Goal: Task Accomplishment & Management: Manage account settings

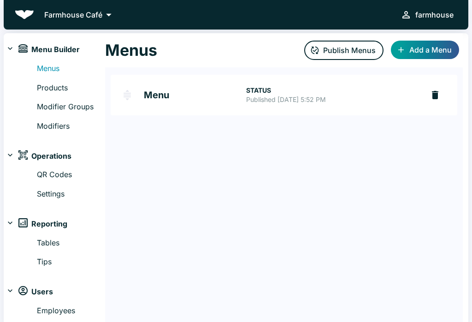
click at [33, 87] on div "Menus Products Modifier Groups Modifiers" at bounding box center [54, 95] width 101 height 73
click at [40, 89] on link "Products" at bounding box center [71, 88] width 68 height 12
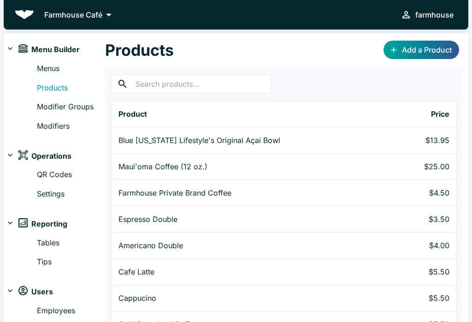
click at [126, 81] on icon "button" at bounding box center [122, 83] width 11 height 11
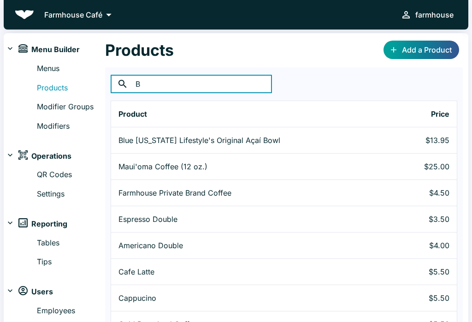
type input "Be"
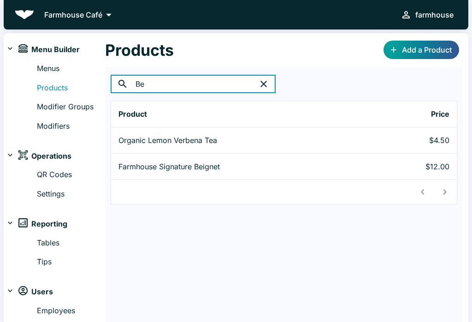
click at [117, 162] on td "Farmhouse Signature Beignet" at bounding box center [240, 166] width 259 height 26
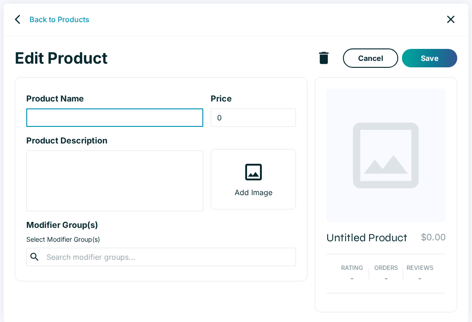
type input "Farmhouse Signature Beignet"
type input "12"
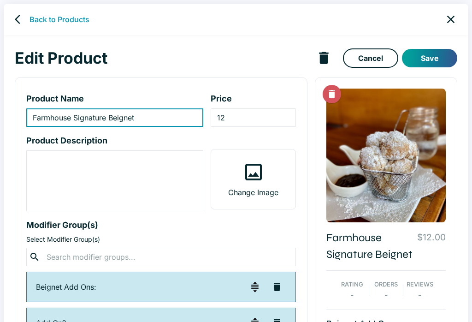
click at [13, 27] on div "Back to Products" at bounding box center [236, 19] width 464 height 31
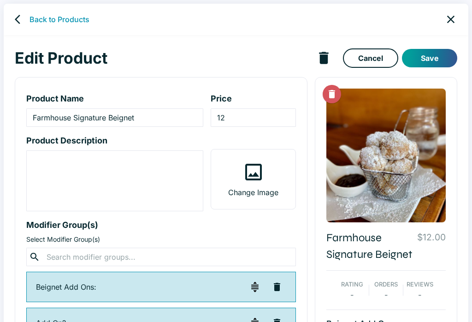
click at [15, 17] on icon "back" at bounding box center [20, 19] width 11 height 11
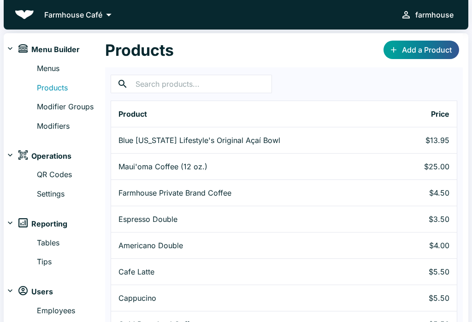
click at [44, 122] on link "Modifiers" at bounding box center [71, 126] width 68 height 12
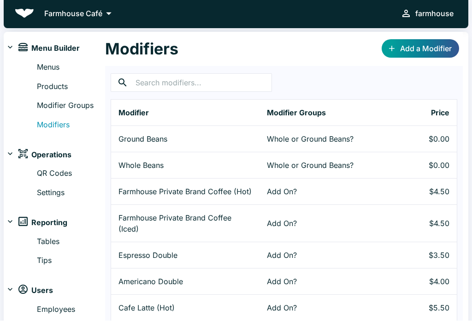
scroll to position [3, 0]
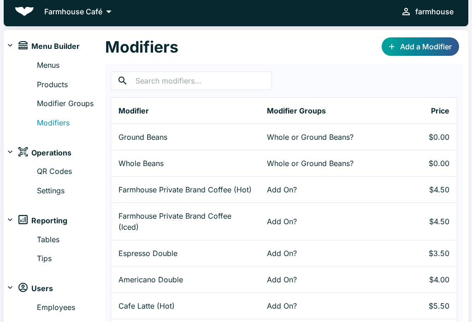
click at [406, 45] on link "Add a Modifier" at bounding box center [419, 46] width 77 height 18
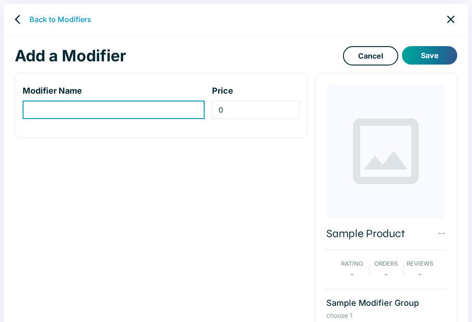
click at [448, 12] on link "close" at bounding box center [450, 19] width 20 height 20
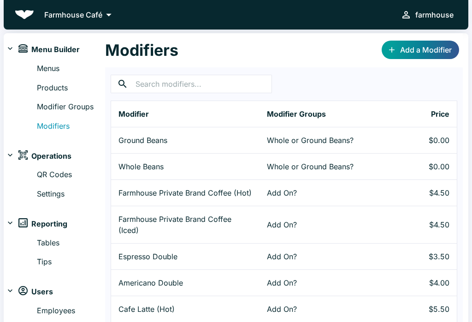
click at [40, 114] on div "Menus Products Modifier Groups Modifiers" at bounding box center [54, 95] width 101 height 73
click at [36, 99] on div "Menus Products Modifier Groups Modifiers" at bounding box center [54, 95] width 101 height 73
click at [37, 104] on link "Modifier Groups" at bounding box center [71, 107] width 68 height 12
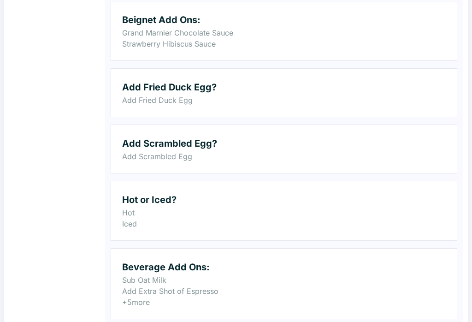
scroll to position [527, 0]
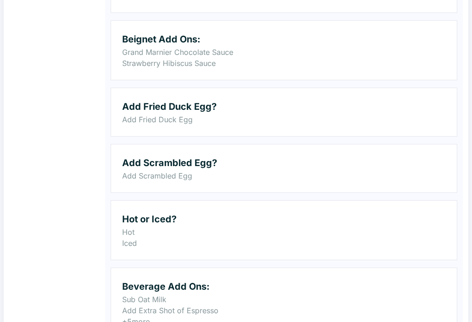
click at [124, 56] on p "Grand Marnier Chocolate Sauce" at bounding box center [283, 52] width 323 height 11
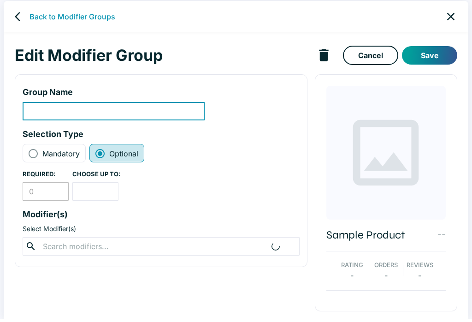
scroll to position [4, 0]
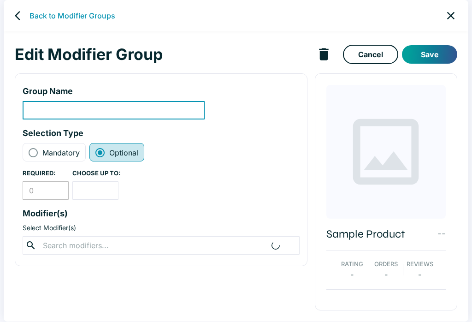
type input "Beignet Add Ons:"
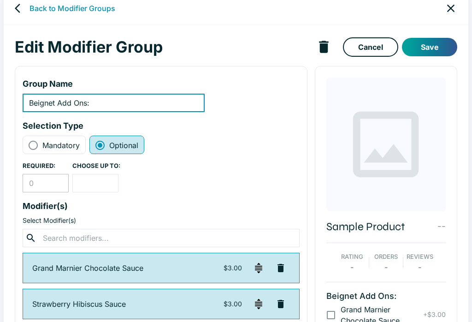
scroll to position [0, 0]
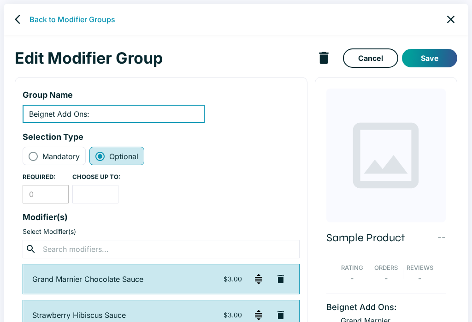
click at [443, 15] on link "close" at bounding box center [450, 19] width 20 height 20
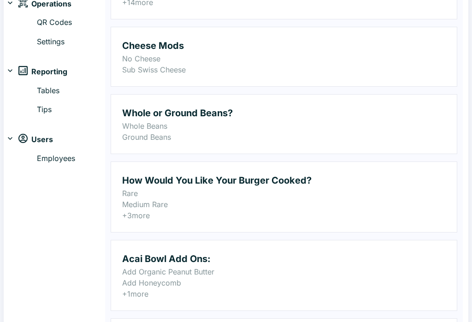
scroll to position [169, 0]
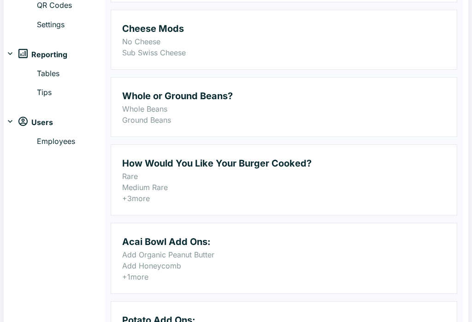
click at [127, 169] on h2 "How Would You Like Your Burger Cooked?" at bounding box center [283, 163] width 323 height 15
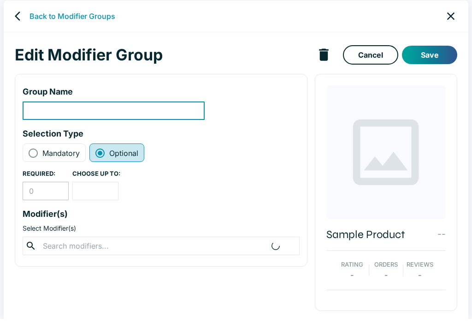
type input "How Would You Like Your Burger Cooked?"
radio input "true"
radio input "false"
type input "1"
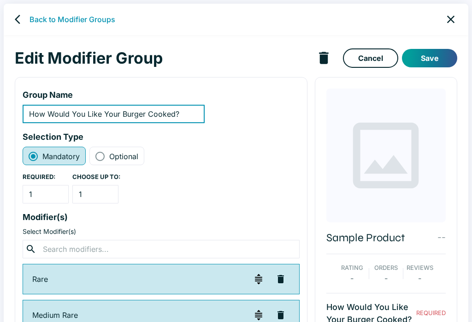
click at [453, 15] on icon "close" at bounding box center [450, 19] width 13 height 13
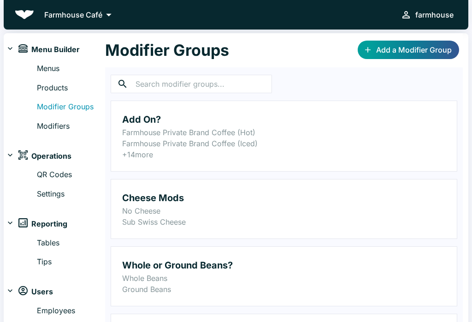
click at [41, 117] on div "Menus Products Modifier Groups Modifiers" at bounding box center [54, 95] width 101 height 73
click at [38, 124] on link "Modifiers" at bounding box center [71, 126] width 68 height 12
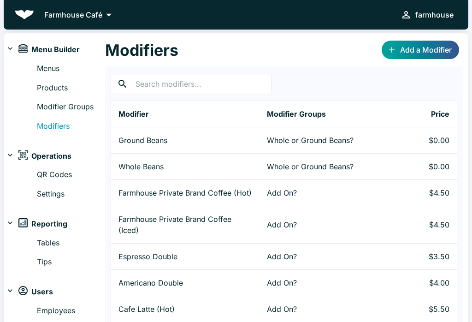
click at [37, 106] on link "Modifier Groups" at bounding box center [71, 107] width 68 height 12
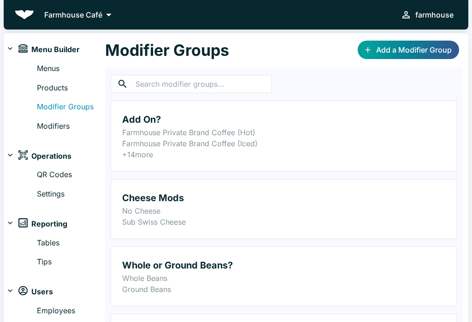
click at [23, 81] on div "Menus Products Modifier Groups Modifiers" at bounding box center [54, 95] width 101 height 73
click at [32, 82] on div "Menus Products Modifier Groups Modifiers" at bounding box center [54, 95] width 101 height 73
click at [46, 89] on link "Products" at bounding box center [71, 88] width 68 height 12
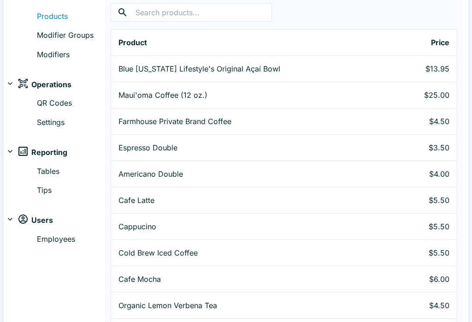
scroll to position [71, 0]
click at [129, 120] on p "Farmhouse Private Brand Coffee" at bounding box center [251, 121] width 267 height 11
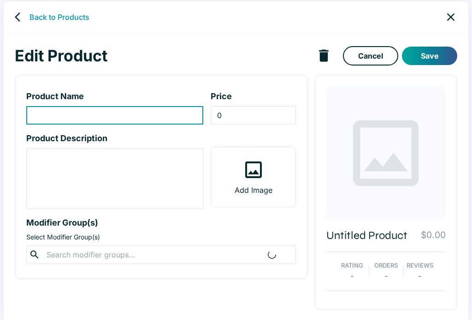
scroll to position [4, 0]
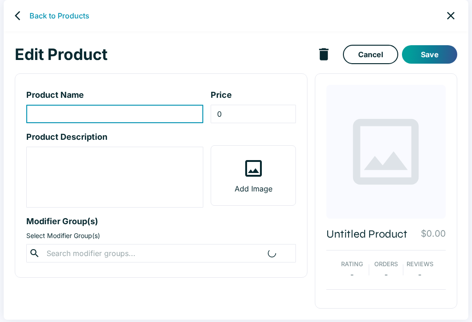
type input "Farmhouse Private Brand Coffee"
type input "4.5"
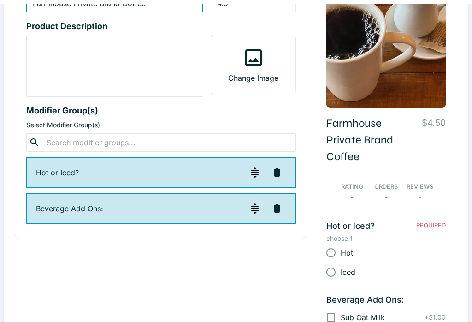
scroll to position [0, 0]
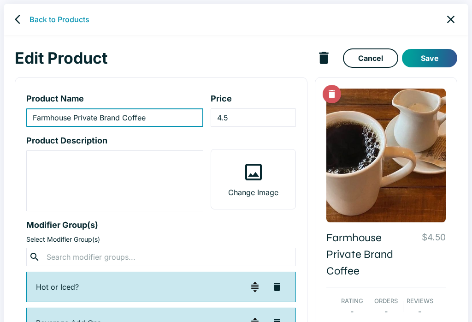
click at [12, 15] on link "back" at bounding box center [20, 19] width 18 height 18
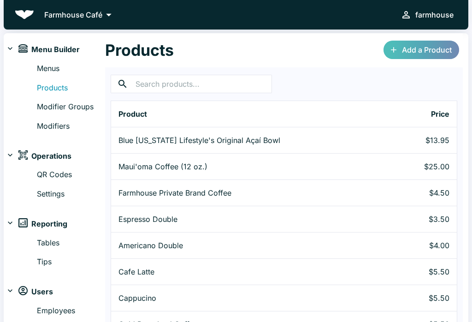
click at [412, 41] on link "Add a Product" at bounding box center [421, 50] width 76 height 18
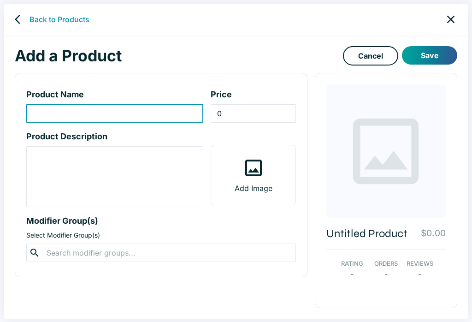
click at [35, 252] on icon at bounding box center [34, 252] width 11 height 11
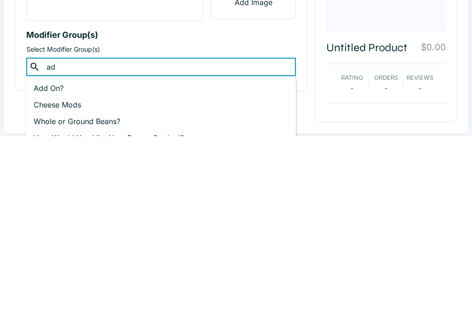
type input "add"
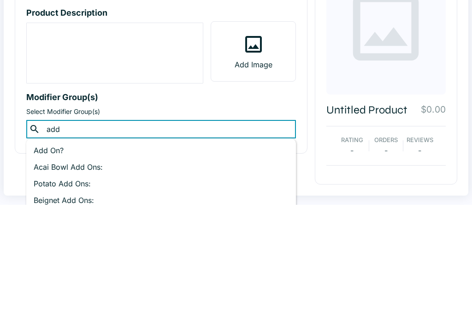
scroll to position [14, 0]
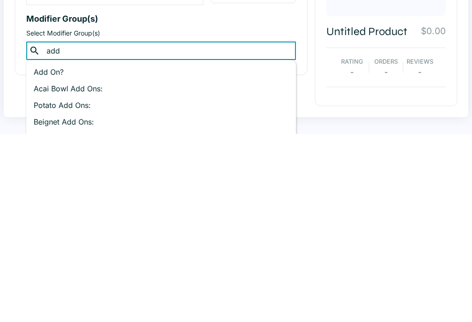
click at [35, 254] on p "Add On?" at bounding box center [161, 259] width 255 height 11
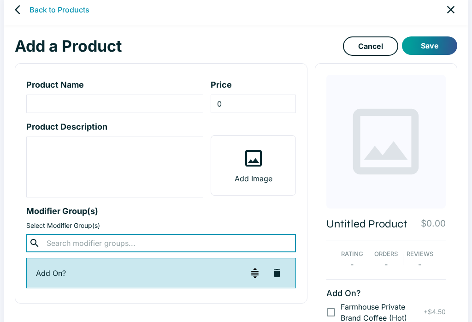
scroll to position [0, 0]
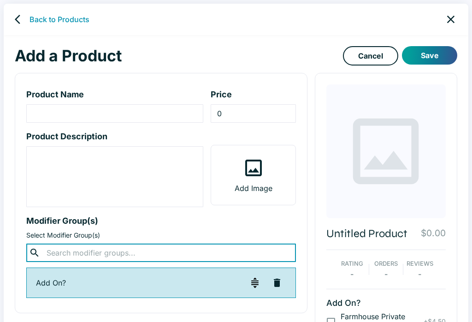
click at [455, 14] on icon "close" at bounding box center [450, 19] width 13 height 13
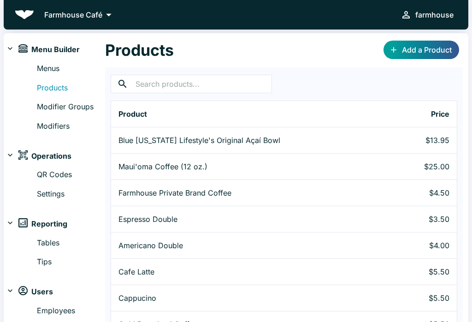
click at [29, 68] on div "Menus Products Modifier Groups Modifiers" at bounding box center [54, 95] width 101 height 73
click at [41, 59] on div "Menu Builder" at bounding box center [54, 50] width 101 height 18
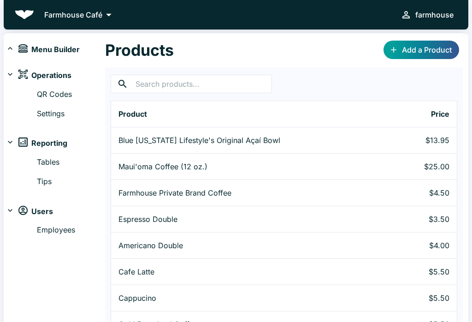
click at [4, 72] on div "Operations" at bounding box center [54, 75] width 101 height 18
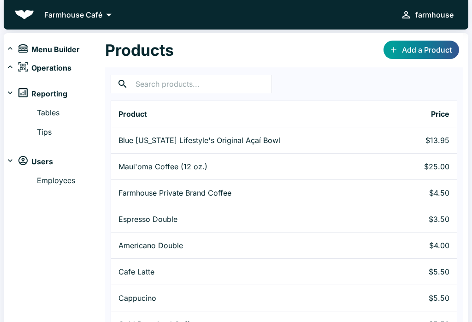
click at [1, 45] on div "Farmhouse Café farmhouse Menu Builder Menus Products Modifier Groups Modifiers …" at bounding box center [236, 161] width 472 height 322
click at [5, 47] on div "Menu Builder" at bounding box center [54, 50] width 101 height 18
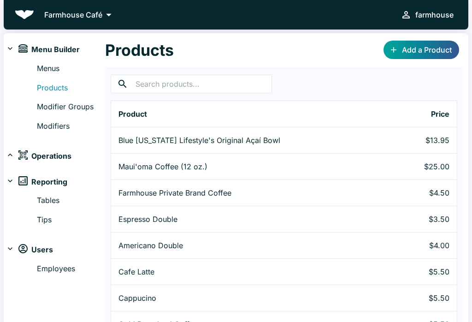
click at [38, 68] on link "Menus" at bounding box center [71, 69] width 68 height 12
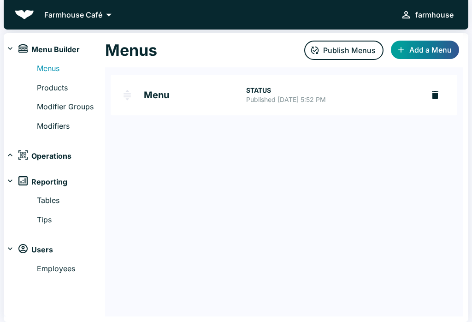
click at [158, 90] on h2 "Menu" at bounding box center [195, 94] width 102 height 9
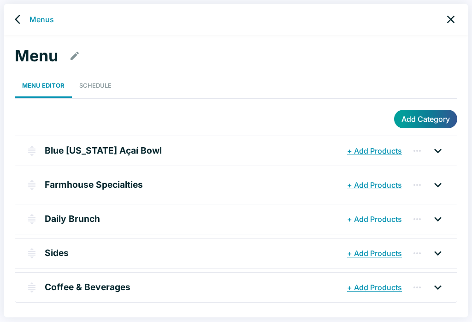
click at [375, 190] on button "+ Add Products" at bounding box center [374, 184] width 59 height 17
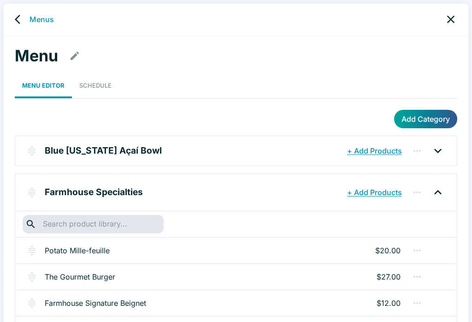
click at [90, 79] on link "Schedule" at bounding box center [95, 85] width 47 height 25
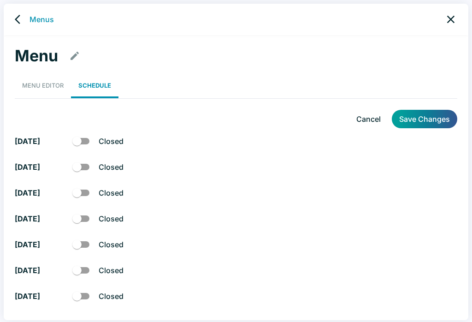
checkbox input "true"
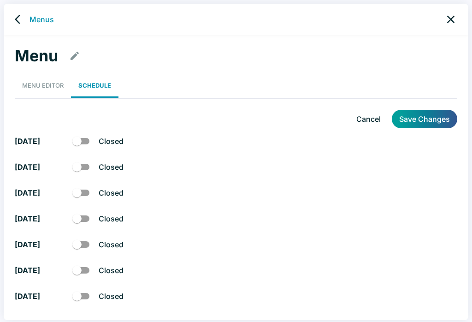
checkbox input "true"
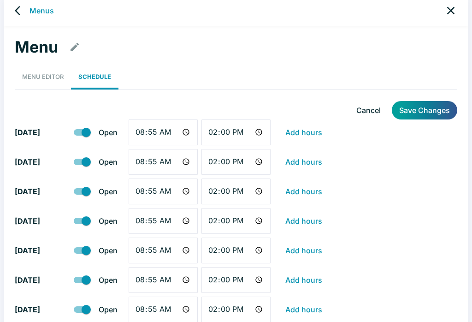
scroll to position [7, 0]
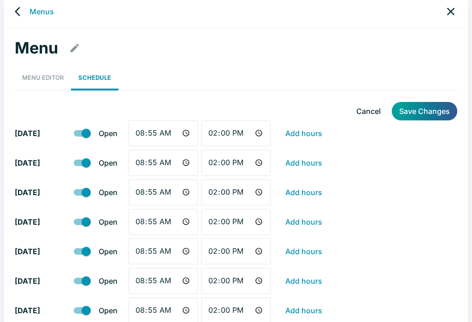
click at [7, 11] on div "Menus" at bounding box center [236, 11] width 464 height 31
click at [11, 8] on link "back" at bounding box center [20, 11] width 18 height 18
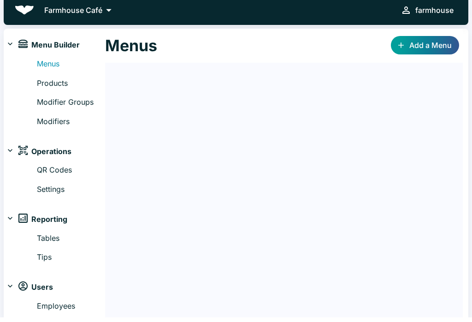
scroll to position [5, 0]
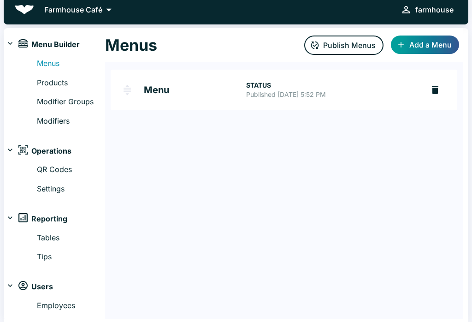
click at [142, 87] on link "Menu STATUS Published [DATE] 5:52 PM" at bounding box center [267, 90] width 313 height 41
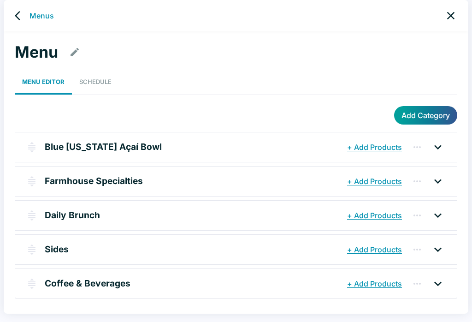
click at [88, 77] on link "Schedule" at bounding box center [95, 81] width 47 height 25
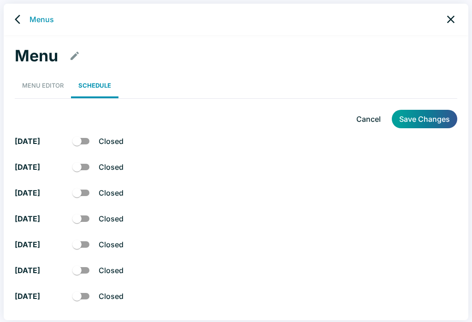
checkbox input "true"
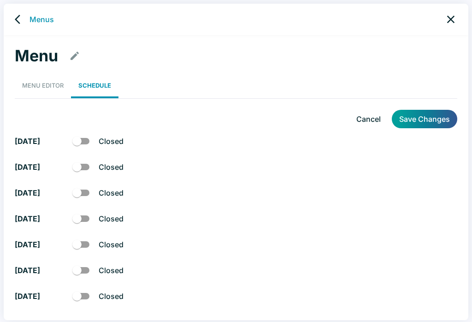
checkbox input "true"
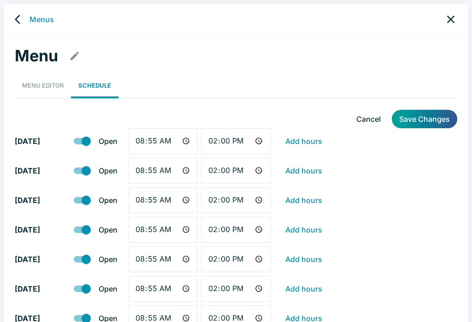
click at [451, 23] on icon "close" at bounding box center [450, 19] width 13 height 13
